Goal: Information Seeking & Learning: Understand process/instructions

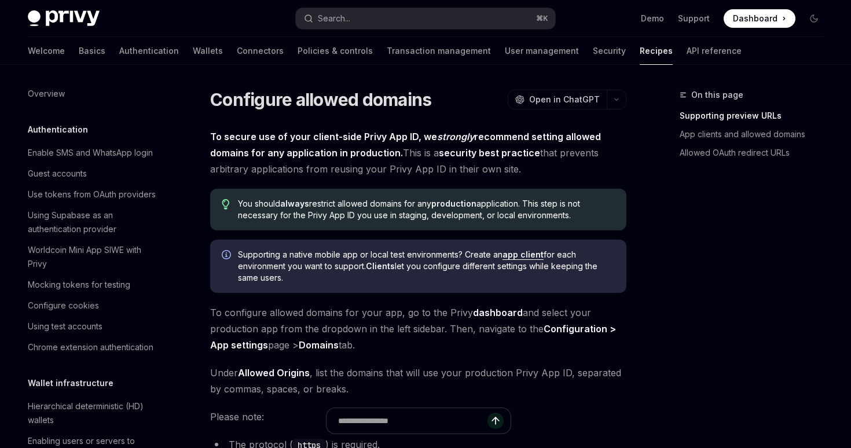
type textarea "*"
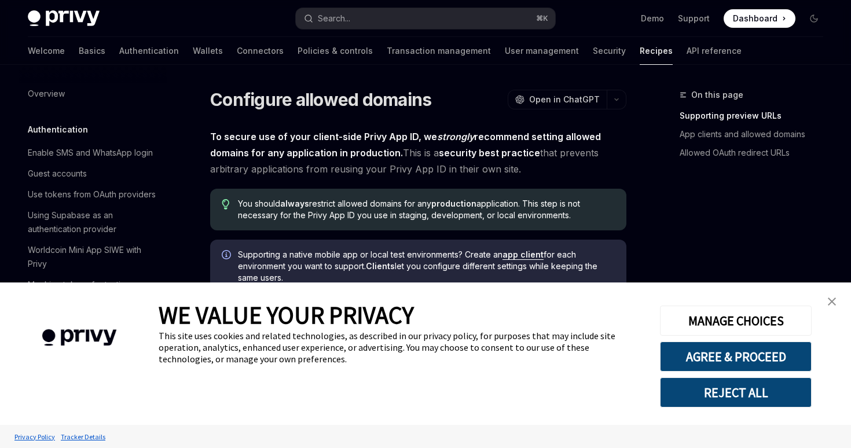
click at [832, 299] on img "close banner" at bounding box center [831, 301] width 8 height 8
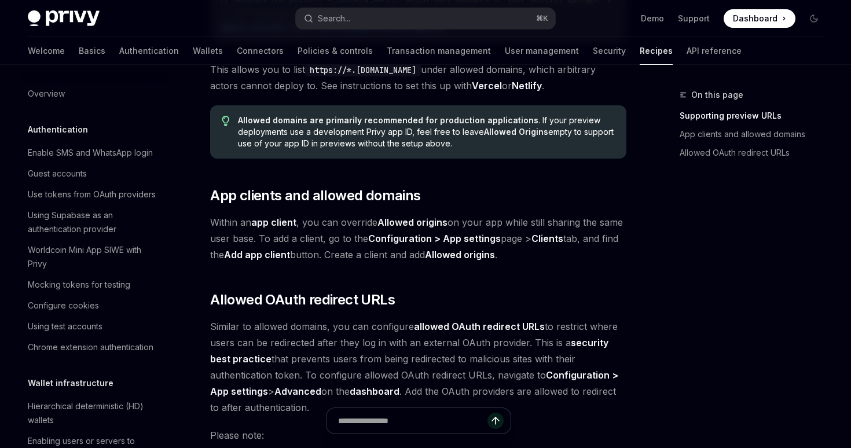
scroll to position [1160, 0]
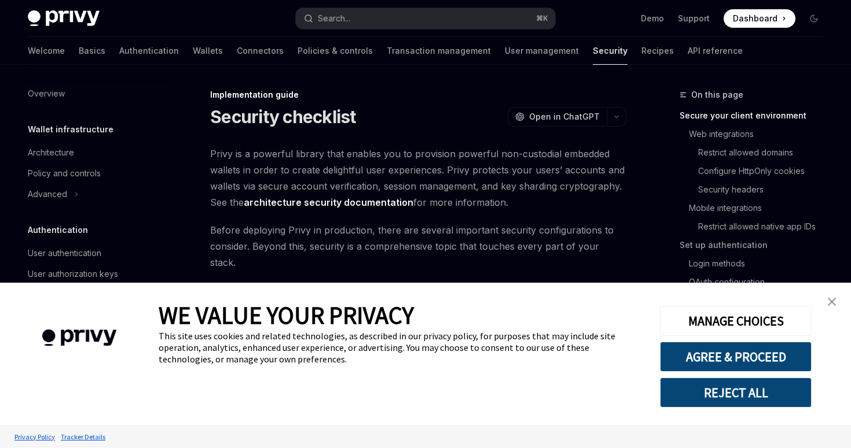
click at [834, 304] on img "close banner" at bounding box center [831, 302] width 8 height 8
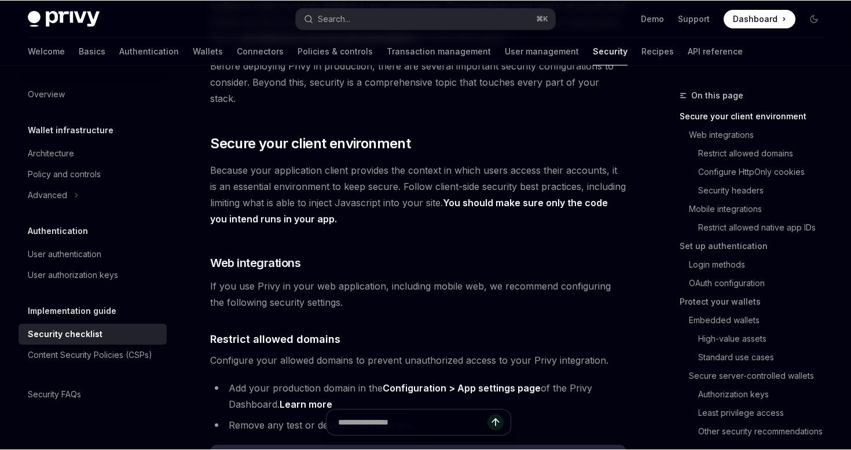
scroll to position [190, 0]
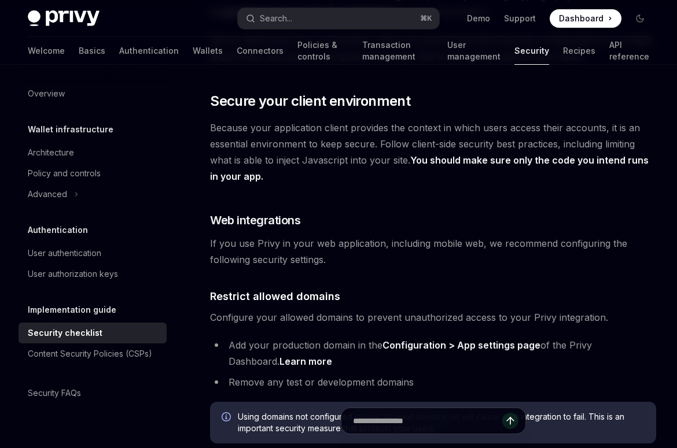
type textarea "*"
